Goal: Task Accomplishment & Management: Use online tool/utility

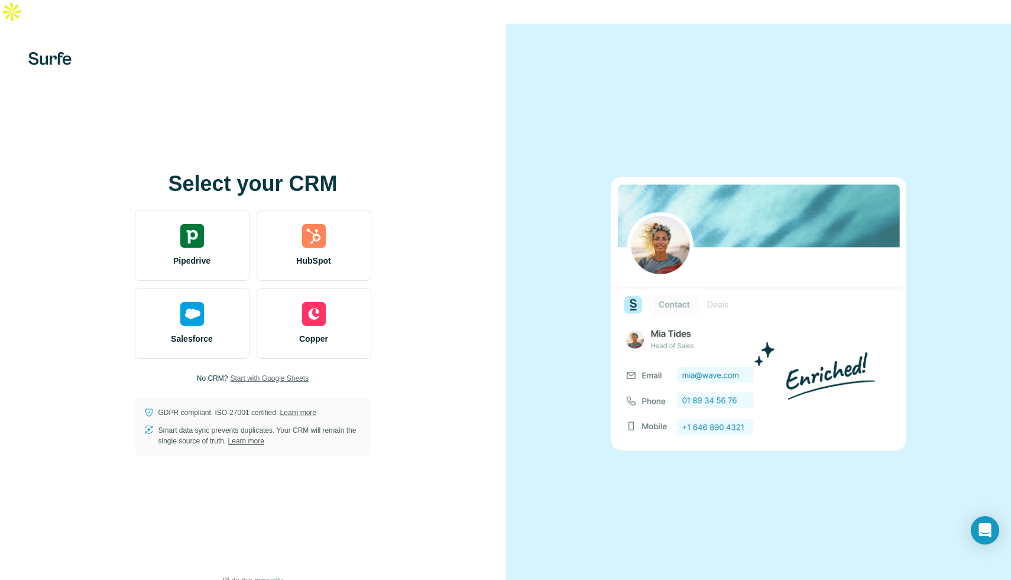
click at [255, 373] on span "Start with Google Sheets" at bounding box center [269, 378] width 79 height 11
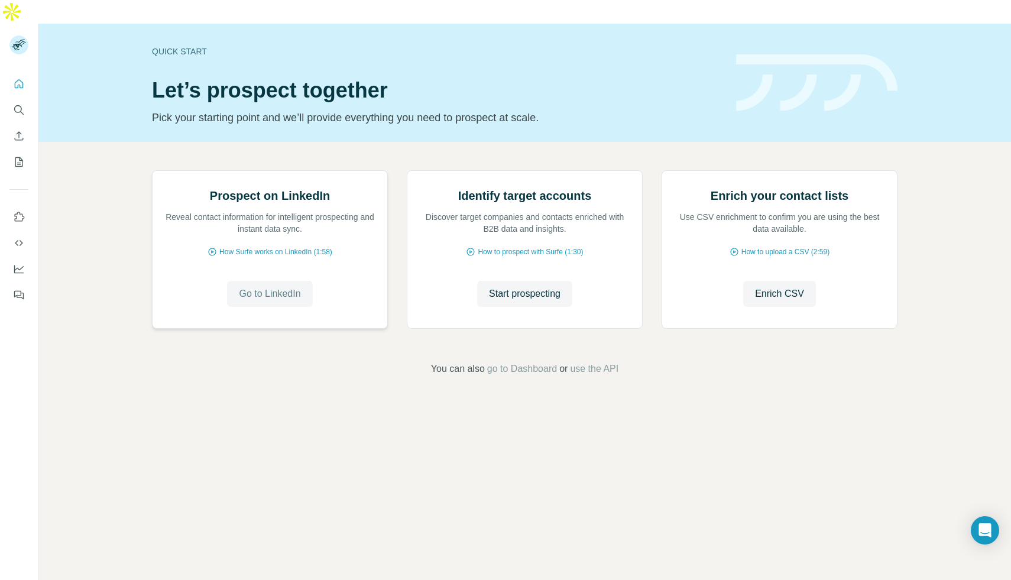
click at [295, 301] on span "Go to LinkedIn" at bounding box center [269, 294] width 61 height 14
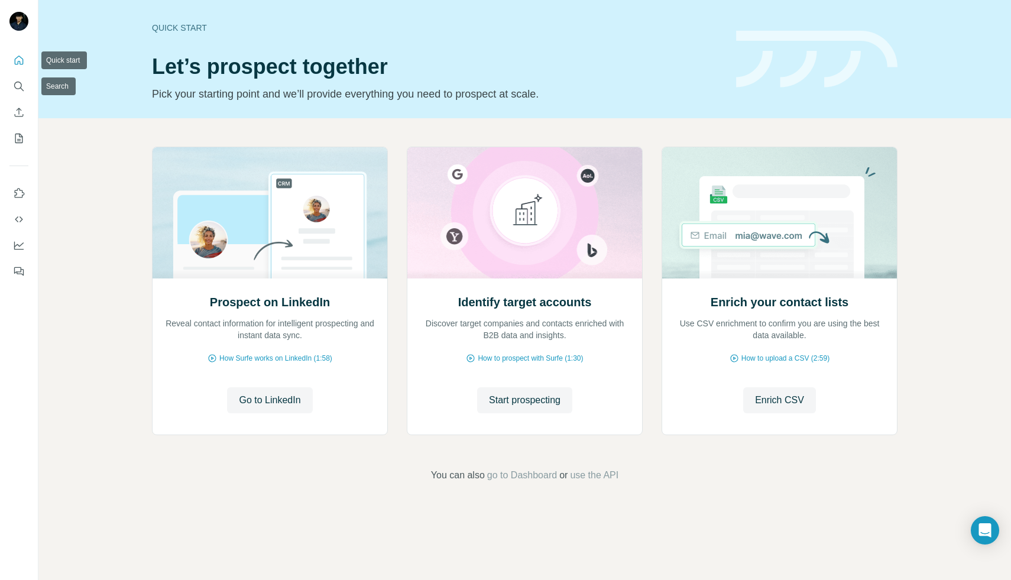
click at [18, 63] on icon "Quick start" at bounding box center [19, 60] width 9 height 9
click at [21, 113] on icon "Enrich CSV" at bounding box center [19, 112] width 12 height 12
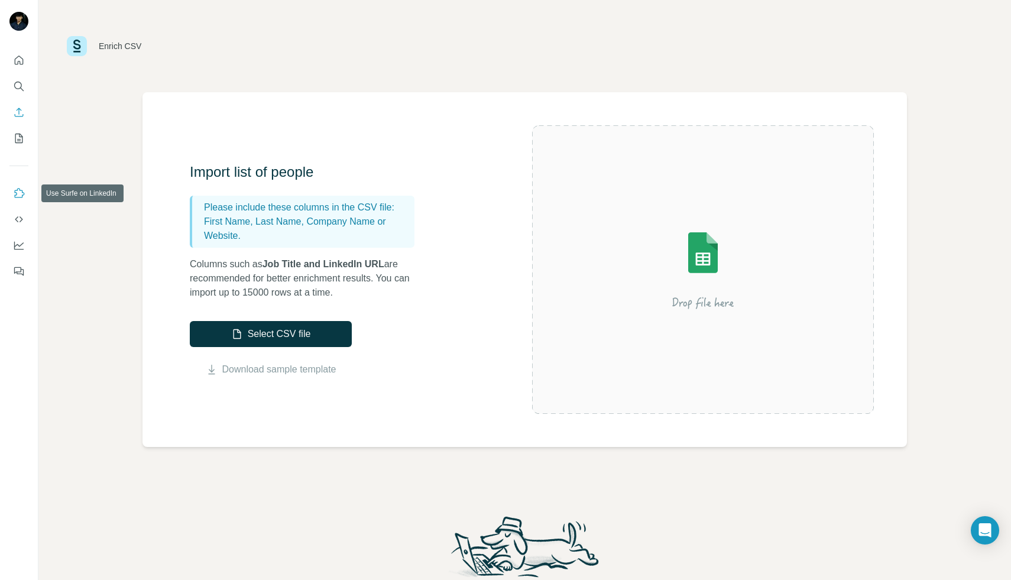
click at [19, 199] on icon "Use Surfe on LinkedIn" at bounding box center [19, 193] width 12 height 12
